Goal: Task Accomplishment & Management: Manage account settings

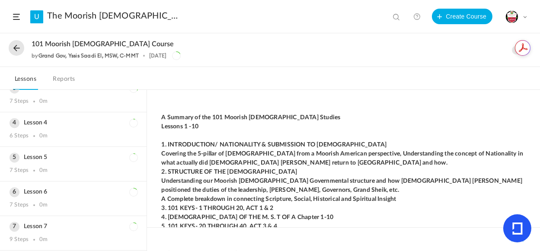
scroll to position [377, 0]
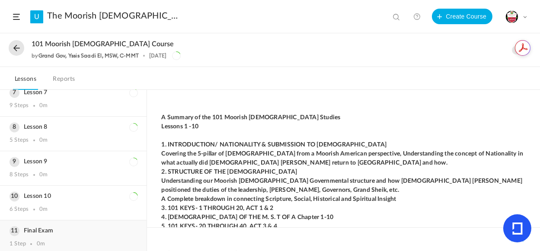
click at [37, 227] on h3 "Final Exam" at bounding box center [74, 230] width 128 height 7
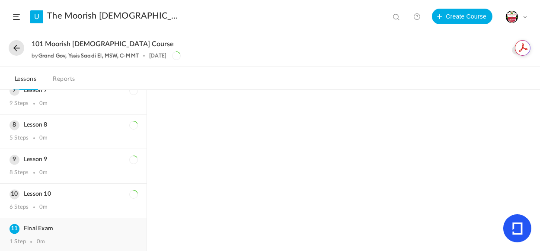
scroll to position [217, 0]
click at [29, 188] on div "Lesson 10 6 Steps 0m" at bounding box center [73, 202] width 147 height 34
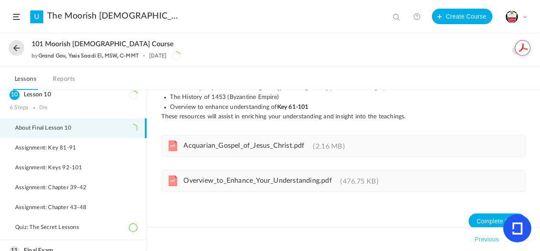
scroll to position [356, 0]
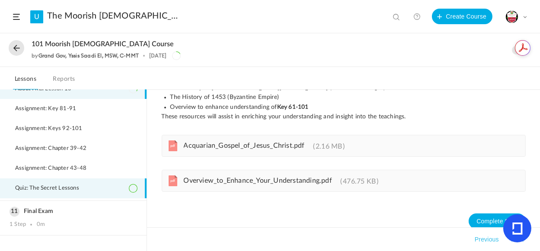
click at [34, 185] on span "Quiz: The Secret Lessons" at bounding box center [52, 188] width 75 height 7
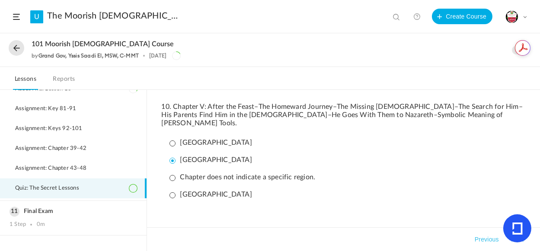
scroll to position [963, 0]
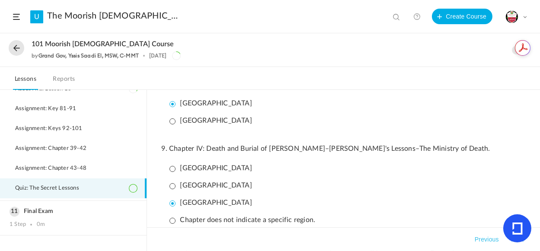
click at [59, 79] on link "Reports" at bounding box center [64, 81] width 26 height 16
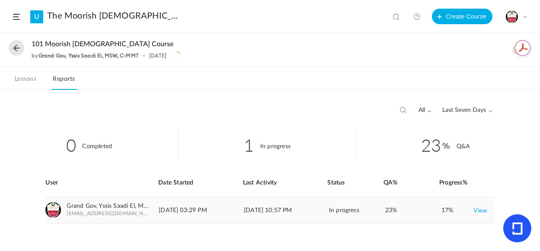
click at [481, 211] on link "View" at bounding box center [480, 211] width 14 height 16
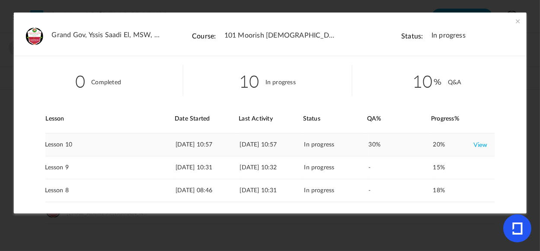
click at [479, 145] on link "View" at bounding box center [480, 145] width 14 height 16
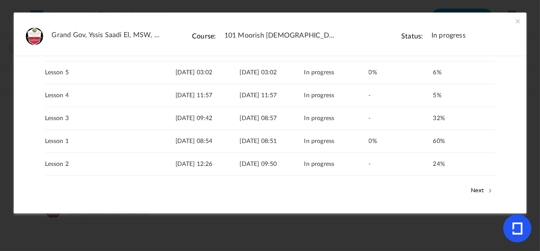
scroll to position [197, 0]
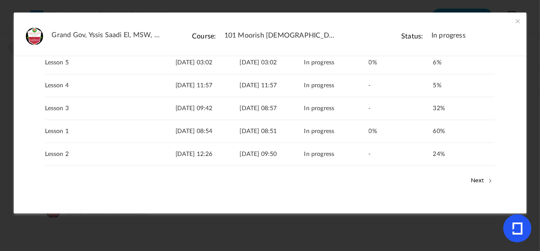
click at [480, 180] on button "Next" at bounding box center [482, 180] width 26 height 11
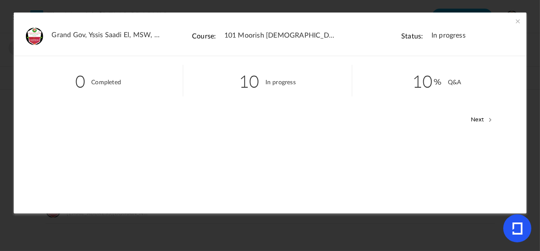
click at [517, 22] on span at bounding box center [518, 21] width 9 height 9
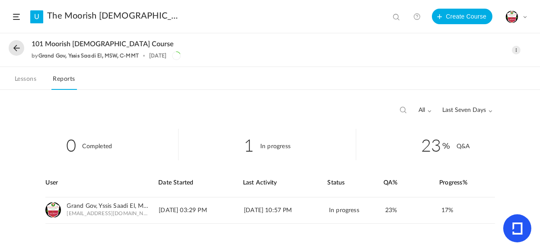
scroll to position [3, 0]
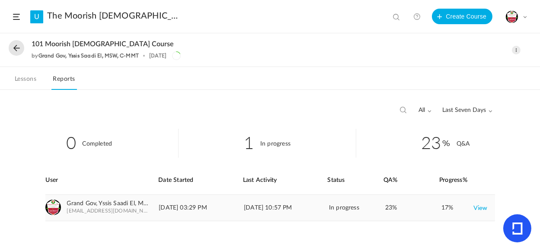
click at [478, 206] on link "View" at bounding box center [480, 208] width 14 height 16
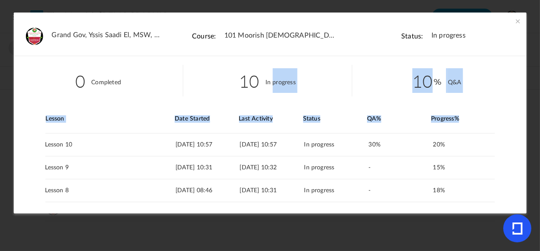
drag, startPoint x: 526, startPoint y: 93, endPoint x: 532, endPoint y: 125, distance: 31.6
click at [532, 125] on section "Grand Gov, Yssis Saadi El, MSW, C-MMT Course: 101 [DEMOGRAPHIC_DATA] Course Sta…" at bounding box center [270, 125] width 540 height 251
click at [497, 149] on div "Lesson Date Started Last Activity Status QA% 20% 6%" at bounding box center [269, 234] width 467 height 258
drag, startPoint x: 526, startPoint y: 100, endPoint x: 528, endPoint y: 105, distance: 6.2
click at [528, 105] on section "Grand Gov, Yssis Saadi El, MSW, C-MMT Course: 101 [DEMOGRAPHIC_DATA] Course Sta…" at bounding box center [270, 125] width 540 height 251
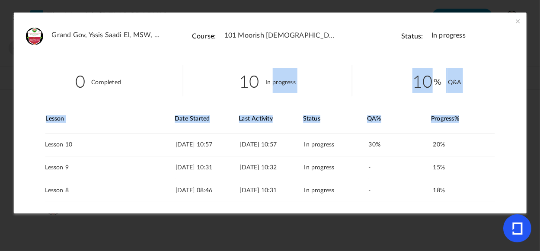
click at [510, 102] on ul "0 Completed 10 In progress 10 Q&A" at bounding box center [269, 80] width 513 height 49
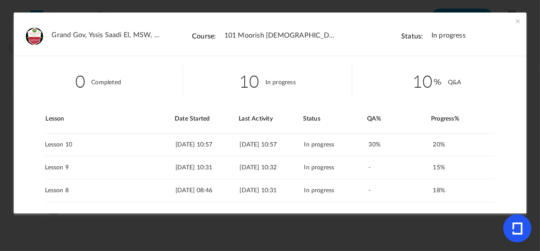
click at [517, 21] on span at bounding box center [518, 21] width 9 height 9
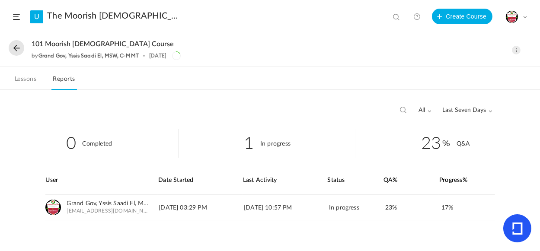
click at [517, 49] on span at bounding box center [516, 50] width 9 height 9
click at [461, 66] on link "Edit" at bounding box center [479, 69] width 81 height 16
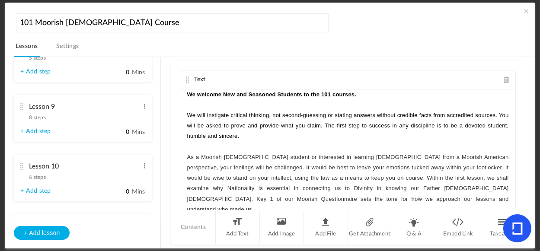
scroll to position [736, 0]
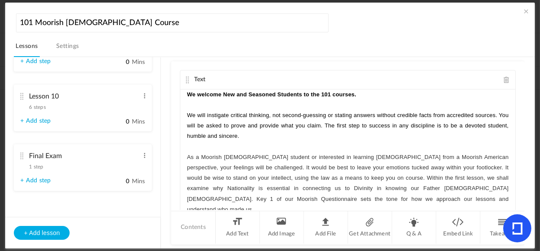
click at [38, 164] on span "1 step" at bounding box center [36, 166] width 14 height 5
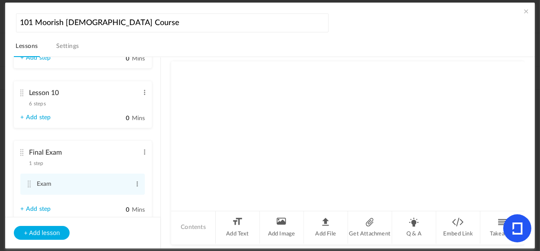
scroll to position [526, 0]
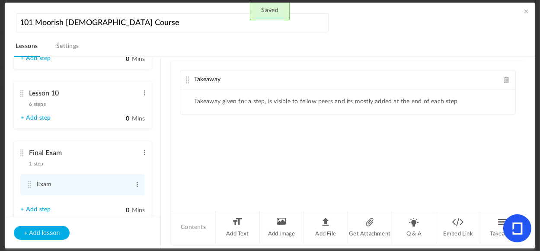
click at [504, 80] on span at bounding box center [507, 80] width 6 height 6
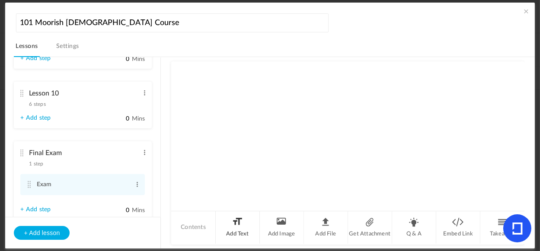
click at [238, 230] on li "Add Text" at bounding box center [238, 227] width 44 height 32
click at [274, 109] on div at bounding box center [347, 121] width 335 height 65
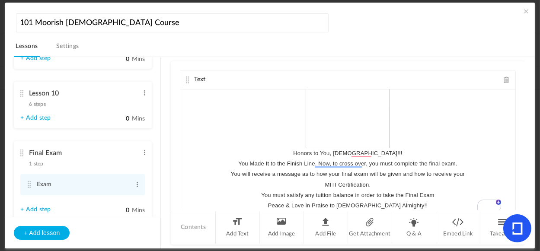
scroll to position [33, 0]
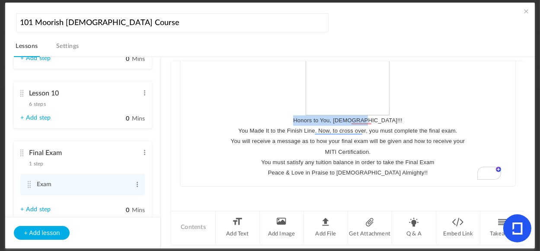
drag, startPoint x: 306, startPoint y: 120, endPoint x: 393, endPoint y: 119, distance: 86.5
click at [393, 119] on p "Honors to You, [DEMOGRAPHIC_DATA]!!!" at bounding box center [348, 120] width 322 height 10
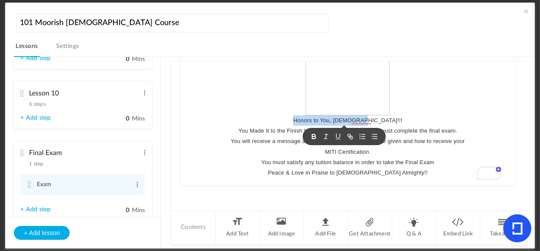
click at [315, 137] on icon "button" at bounding box center [313, 138] width 3 height 2
click at [406, 109] on p "To enrich screen reader interactions, please activate Accessibility in Grammarl…" at bounding box center [348, 74] width 322 height 81
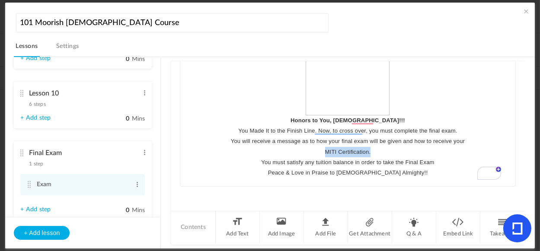
drag, startPoint x: 318, startPoint y: 150, endPoint x: 383, endPoint y: 155, distance: 65.4
click at [383, 155] on p "MITI Certification." at bounding box center [348, 152] width 322 height 10
click at [310, 167] on button "button" at bounding box center [314, 168] width 12 height 10
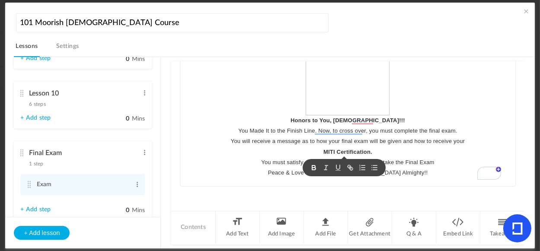
click at [259, 184] on p "To enrich screen reader interactions, please activate Accessibility in Grammarl…" at bounding box center [348, 183] width 322 height 10
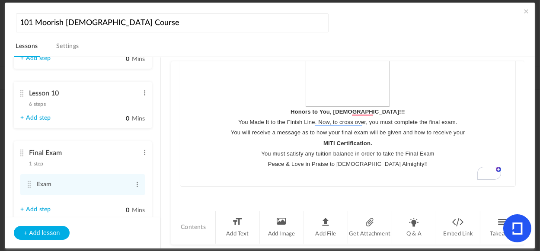
scroll to position [42, 0]
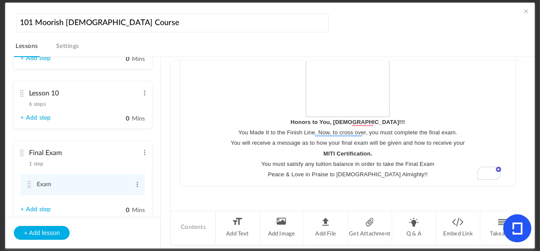
click at [140, 230] on div "+ Add lesson" at bounding box center [82, 233] width 155 height 32
click at [62, 166] on div "Final Exam 1 step Edit Delete" at bounding box center [79, 156] width 118 height 23
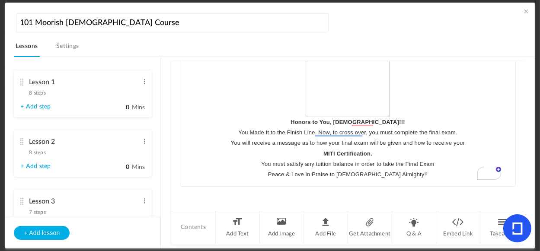
scroll to position [0, 0]
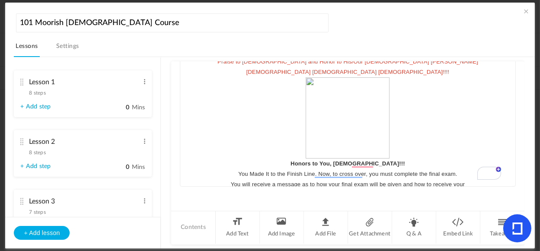
drag, startPoint x: 519, startPoint y: 155, endPoint x: 516, endPoint y: 112, distance: 43.3
click at [516, 112] on div "Text Praise to [DEMOGRAPHIC_DATA] and Honor to His/Our [DEMOGRAPHIC_DATA] [PERS…" at bounding box center [347, 135] width 353 height 149
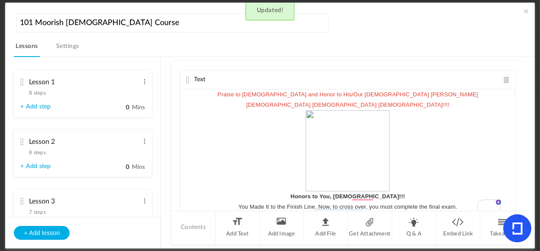
click at [419, 117] on p "To enrich screen reader interactions, please activate Accessibility in Grammarl…" at bounding box center [348, 150] width 322 height 81
click at [297, 97] on span "Praise to [DEMOGRAPHIC_DATA] and Honor to His/Our [DEMOGRAPHIC_DATA] [PERSON_NA…" at bounding box center [347, 94] width 261 height 6
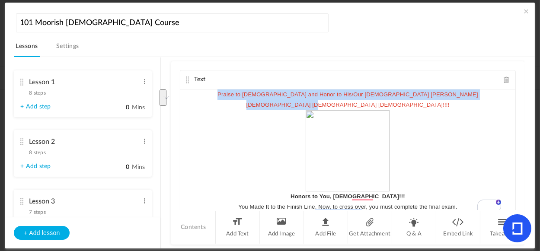
drag, startPoint x: 293, startPoint y: 95, endPoint x: 400, endPoint y: 109, distance: 108.6
click at [400, 109] on div "Praise to [DEMOGRAPHIC_DATA] and Honor to His/Our [DEMOGRAPHIC_DATA] [PERSON_NA…" at bounding box center [347, 154] width 335 height 130
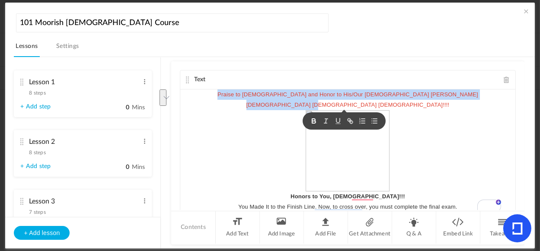
click at [315, 124] on icon "button" at bounding box center [314, 121] width 8 height 8
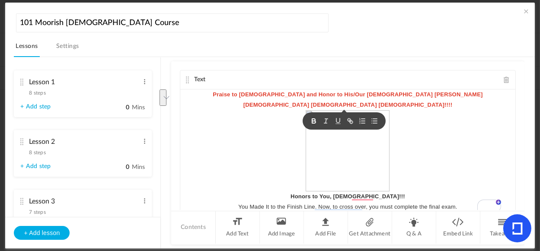
click at [454, 144] on p "To enrich screen reader interactions, please activate Accessibility in Grammarl…" at bounding box center [348, 150] width 322 height 81
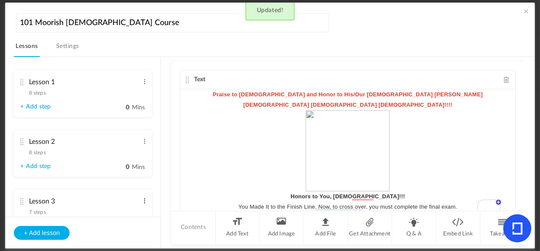
click at [141, 201] on span at bounding box center [144, 201] width 6 height 9
click at [186, 157] on div "Praise to [DEMOGRAPHIC_DATA] and Honor to His/Our [DEMOGRAPHIC_DATA] [PERSON_NA…" at bounding box center [347, 154] width 335 height 130
click at [524, 12] on span at bounding box center [526, 11] width 9 height 9
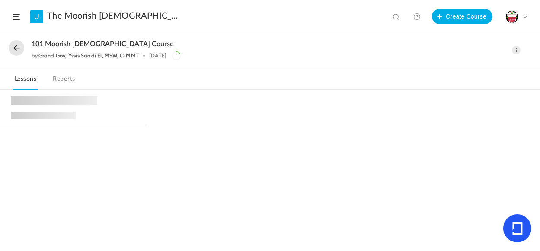
scroll to position [238, 0]
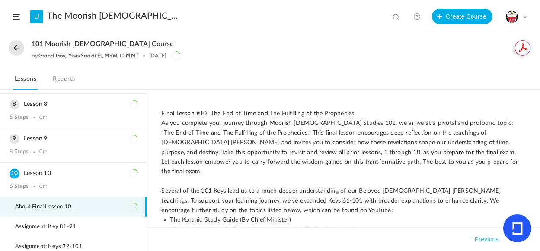
scroll to position [337, 0]
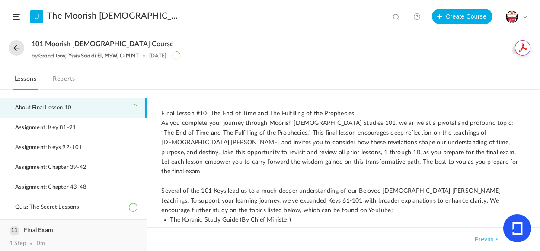
click at [46, 227] on h3 "Final Exam" at bounding box center [74, 230] width 128 height 7
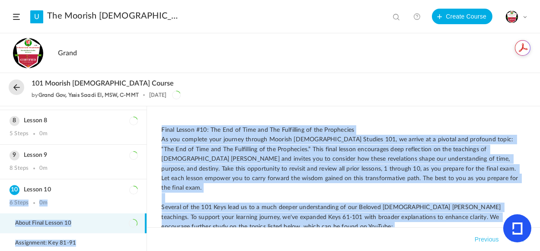
drag, startPoint x: 144, startPoint y: 186, endPoint x: 156, endPoint y: 223, distance: 38.8
click at [156, 223] on main "Lesson 1 8 Steps 0m Lesson 2 8 Steps 0m Lesson 3 7 Steps 0m 6 Steps" at bounding box center [270, 178] width 540 height 145
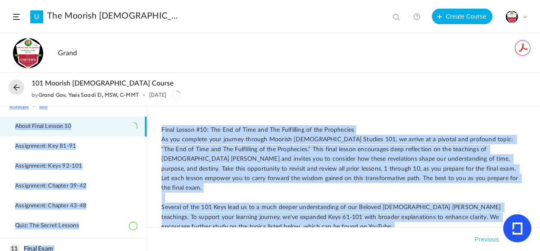
scroll to position [353, 0]
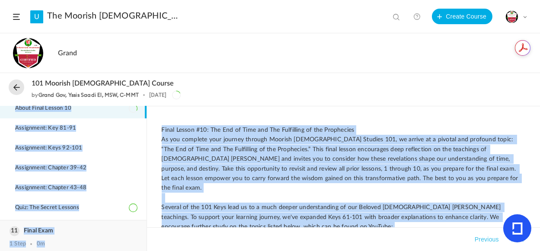
click at [72, 234] on div "Final Exam 1 Step 0m" at bounding box center [73, 237] width 147 height 34
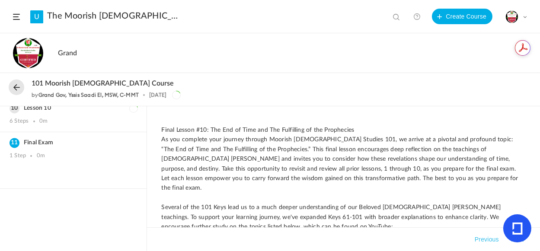
scroll to position [316, 0]
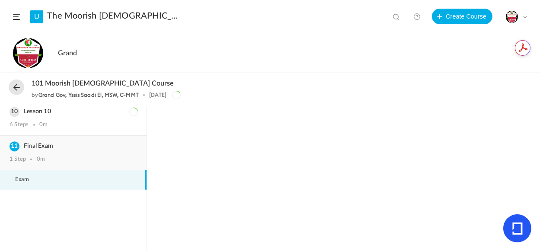
click at [35, 143] on h3 "Final Exam" at bounding box center [74, 146] width 128 height 7
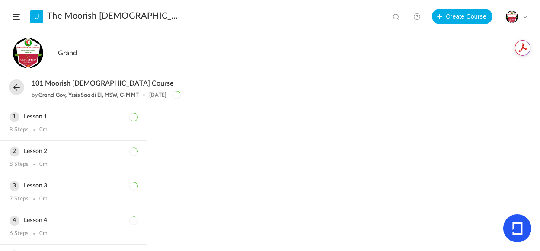
scroll to position [316, 0]
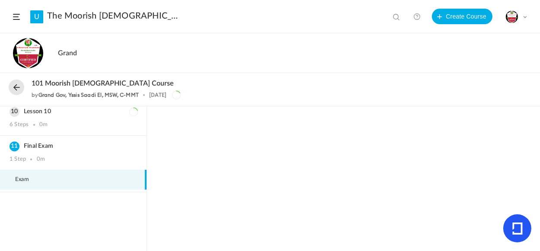
click at [19, 178] on span "Exam" at bounding box center [27, 179] width 25 height 7
click at [526, 16] on span at bounding box center [525, 17] width 4 height 4
click at [457, 37] on link "My Profile" at bounding box center [485, 38] width 81 height 16
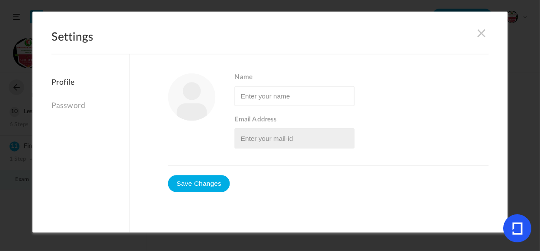
type input "Grand Gov, Yssis Saadi El, MSW, C-MMT"
type input "[EMAIL_ADDRESS][DOMAIN_NAME]"
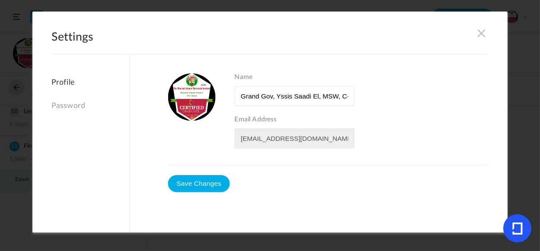
click at [292, 201] on div "Name Email Address info@msta1928.org Save Changes" at bounding box center [309, 143] width 359 height 178
click at [477, 32] on span at bounding box center [482, 33] width 10 height 10
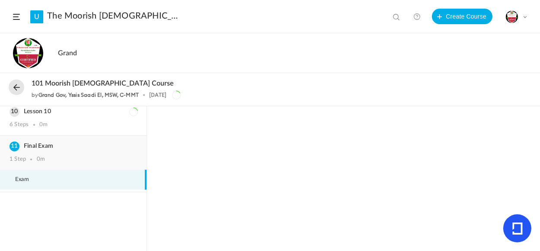
click at [38, 143] on h3 "Final Exam" at bounding box center [74, 146] width 128 height 7
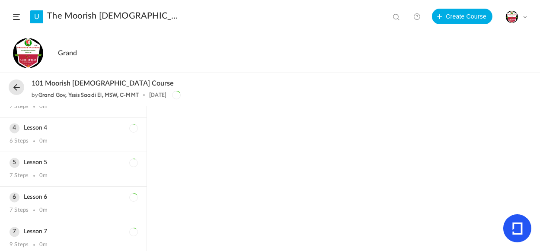
scroll to position [0, 0]
